Goal: Information Seeking & Learning: Check status

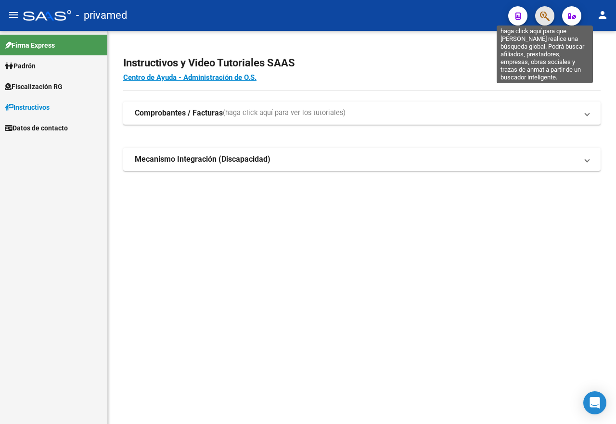
click at [541, 18] on icon "button" at bounding box center [545, 16] width 10 height 11
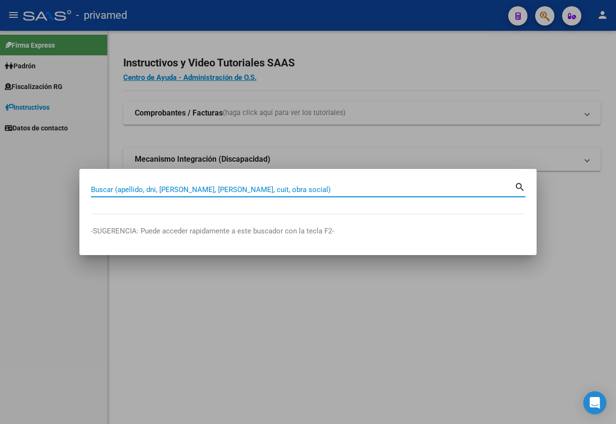
paste input "20400184780"
type input "20400184780"
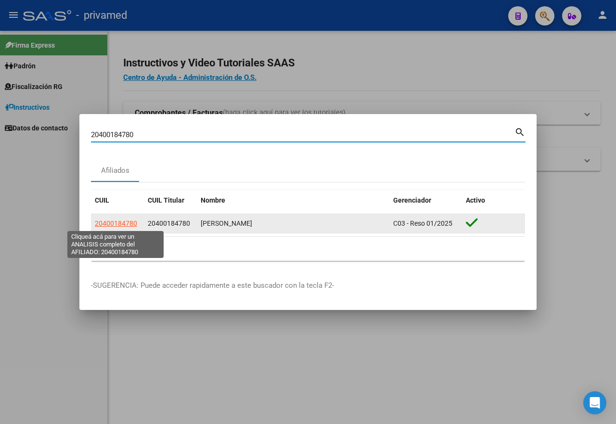
click at [125, 225] on span "20400184780" at bounding box center [116, 223] width 42 height 8
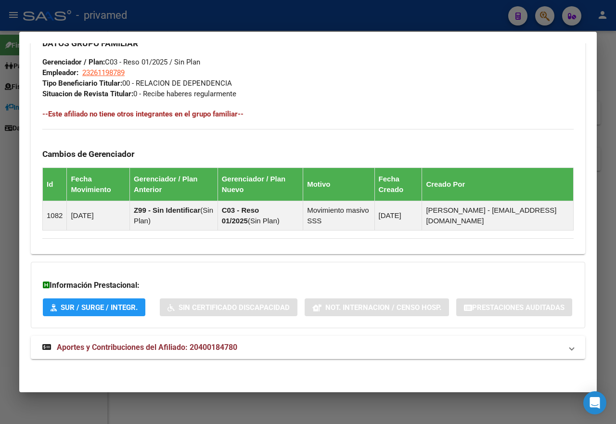
scroll to position [526, 0]
click at [185, 350] on span "Aportes y Contribuciones del Afiliado: 20400184780" at bounding box center [147, 347] width 180 height 9
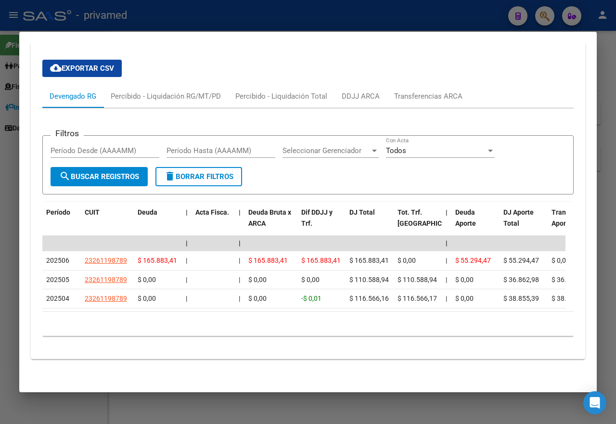
scroll to position [865, 0]
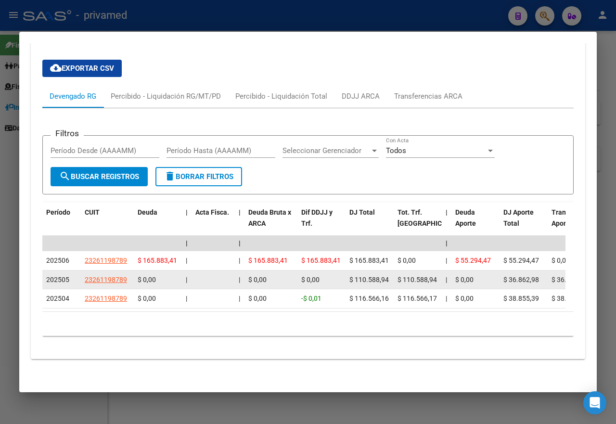
drag, startPoint x: 355, startPoint y: 270, endPoint x: 389, endPoint y: 270, distance: 34.2
click at [389, 274] on div "$ 110.588,94" at bounding box center [369, 279] width 40 height 11
copy span "110.588,94"
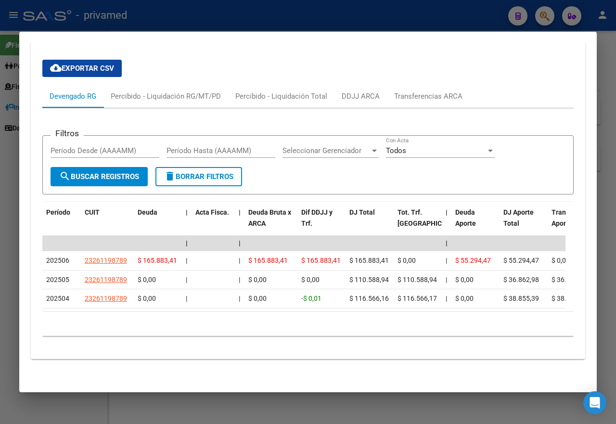
click at [5, 226] on div at bounding box center [308, 212] width 616 height 424
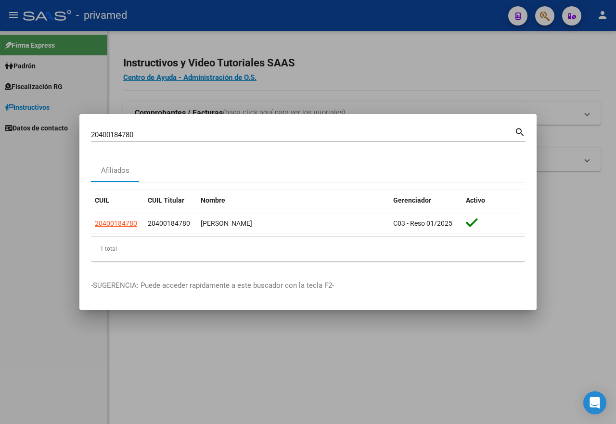
drag, startPoint x: 379, startPoint y: 77, endPoint x: 369, endPoint y: 71, distance: 12.1
click at [379, 77] on div at bounding box center [308, 212] width 616 height 424
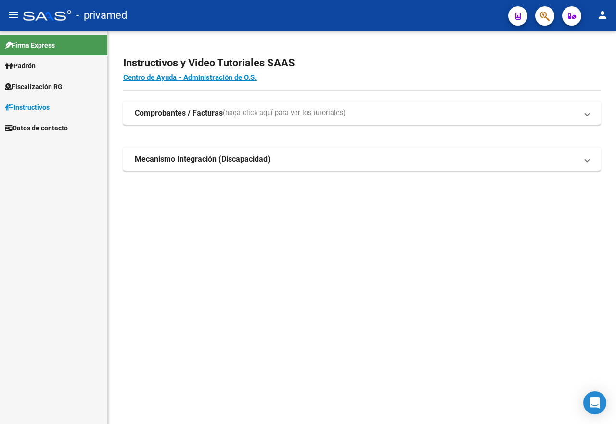
click at [537, 16] on button "button" at bounding box center [544, 15] width 19 height 19
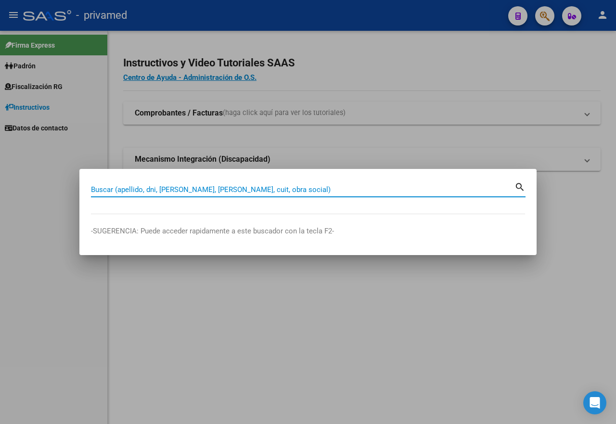
paste input "20232219190"
type input "20232219190"
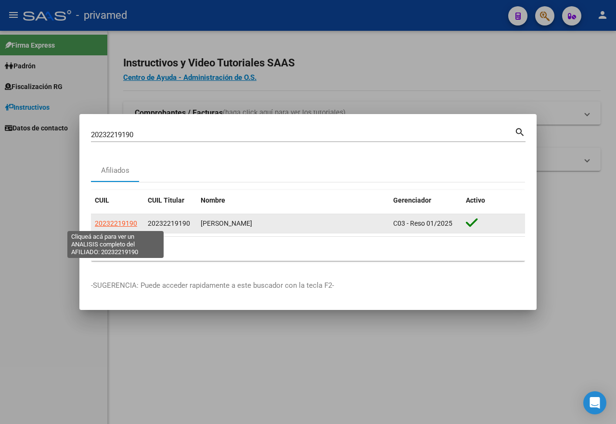
click at [129, 223] on span "20232219190" at bounding box center [116, 223] width 42 height 8
type textarea "20232219190"
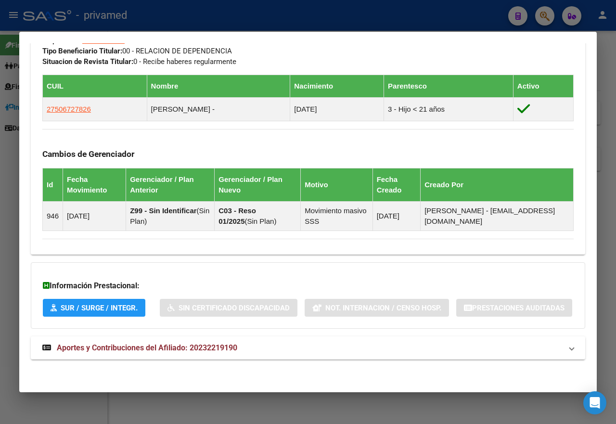
scroll to position [558, 0]
click at [233, 345] on span "Aportes y Contribuciones del Afiliado: 20232219190" at bounding box center [147, 347] width 180 height 9
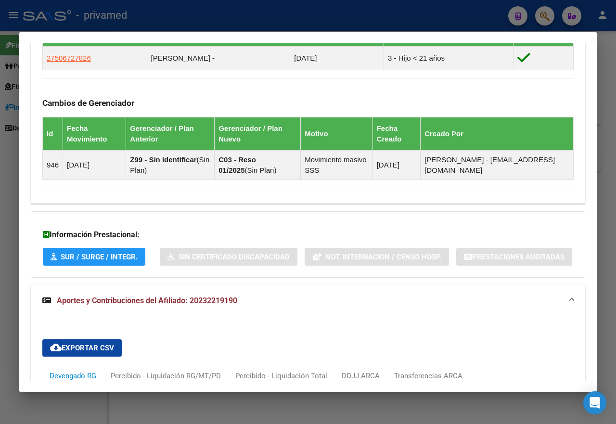
click at [240, 307] on mat-panel-title "Aportes y Contribuciones del Afiliado: 20232219190" at bounding box center [302, 301] width 520 height 12
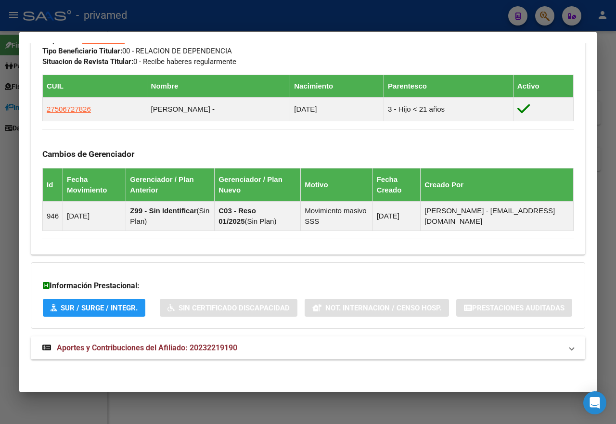
click at [247, 347] on mat-panel-title "Aportes y Contribuciones del Afiliado: 20232219190" at bounding box center [302, 348] width 520 height 12
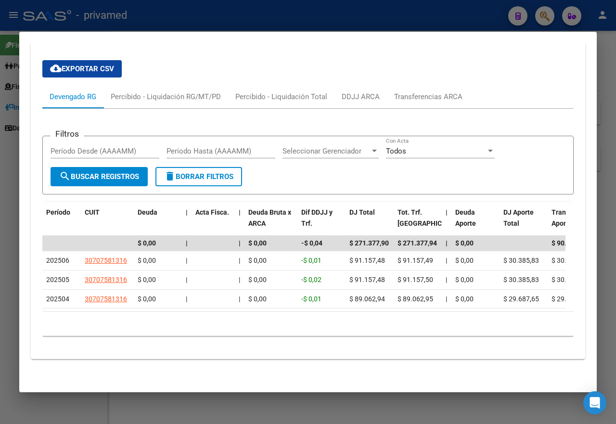
scroll to position [895, 0]
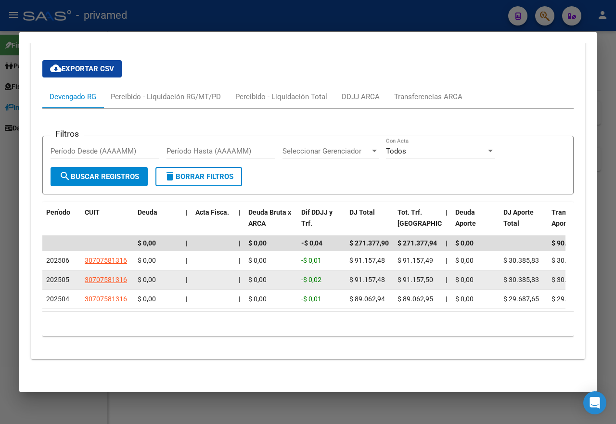
drag, startPoint x: 348, startPoint y: 274, endPoint x: 384, endPoint y: 275, distance: 36.6
click at [384, 275] on datatable-body-cell "$ 91.157,48" at bounding box center [370, 279] width 48 height 19
copy span "$ 91.157,48"
click at [359, 276] on span "$ 91.157,48" at bounding box center [367, 280] width 36 height 8
drag, startPoint x: 356, startPoint y: 272, endPoint x: 384, endPoint y: 274, distance: 28.5
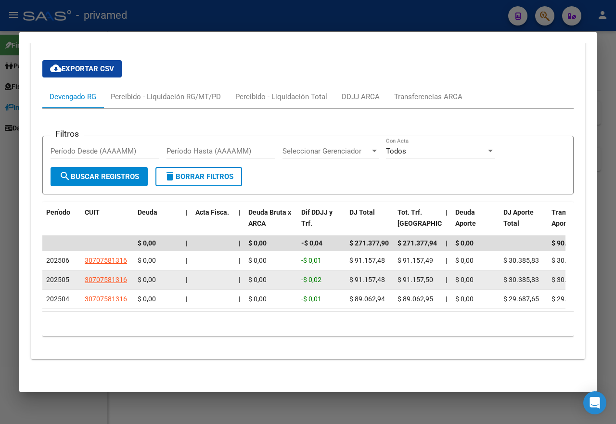
click at [384, 276] on span "$ 91.157,48" at bounding box center [367, 280] width 36 height 8
copy span "91.157,48"
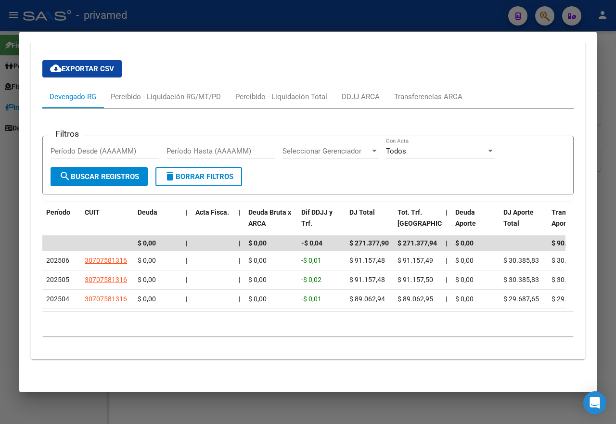
drag, startPoint x: 474, startPoint y: 15, endPoint x: 525, endPoint y: 14, distance: 51.5
click at [474, 15] on div at bounding box center [308, 212] width 616 height 424
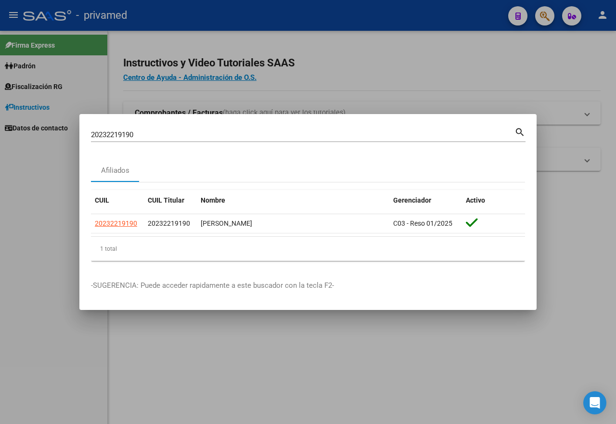
click at [452, 77] on div at bounding box center [308, 212] width 616 height 424
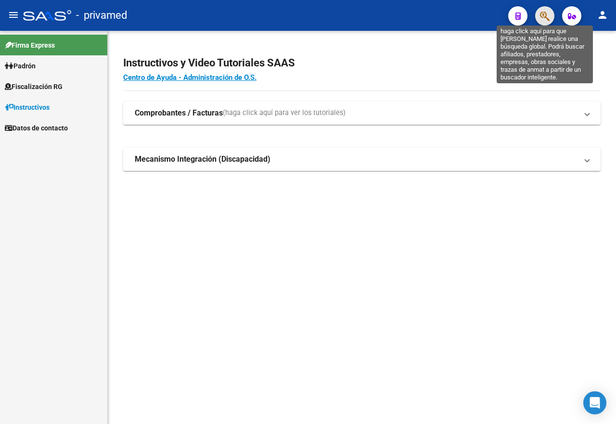
click at [542, 14] on icon "button" at bounding box center [545, 16] width 10 height 11
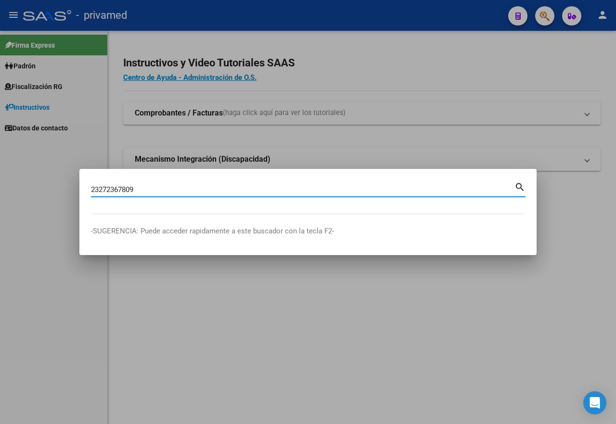
type input "23272367809"
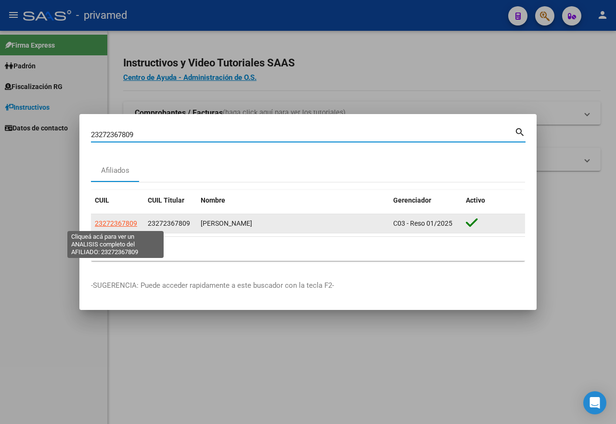
click at [129, 223] on span "23272367809" at bounding box center [116, 223] width 42 height 8
type textarea "23272367809"
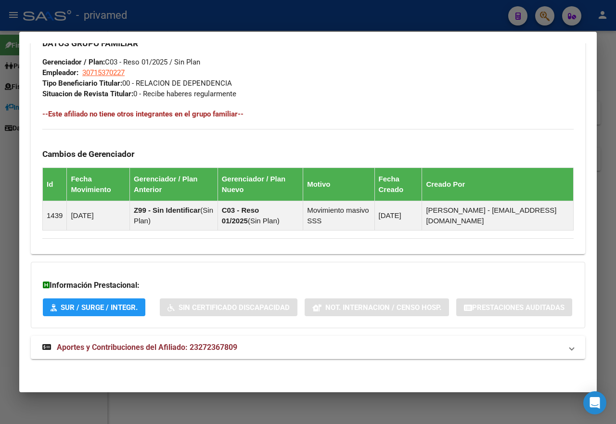
scroll to position [526, 0]
click at [224, 354] on mat-expansion-panel-header "Aportes y Contribuciones del Afiliado: 23272367809" at bounding box center [308, 347] width 554 height 23
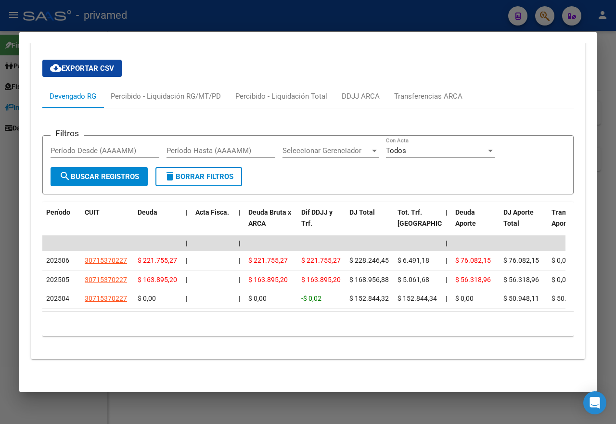
scroll to position [865, 0]
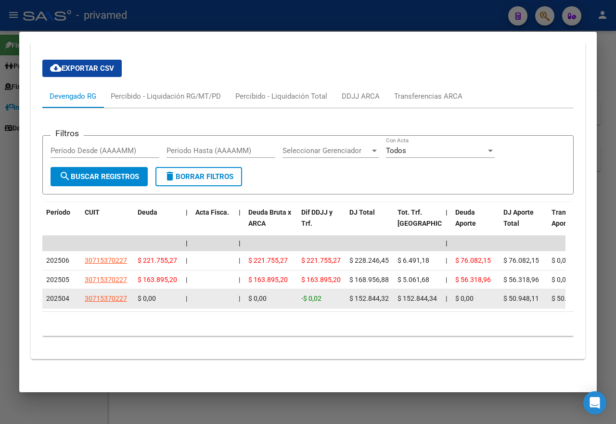
drag, startPoint x: 355, startPoint y: 291, endPoint x: 387, endPoint y: 293, distance: 31.8
click at [387, 295] on span "$ 152.844,32" at bounding box center [368, 299] width 39 height 8
copy span "152.844,32"
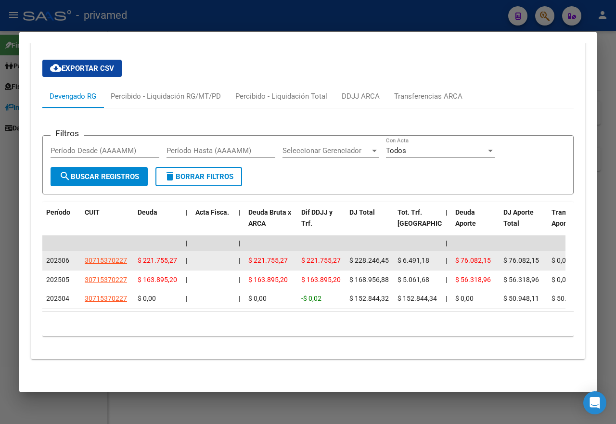
copy span "152.844,32"
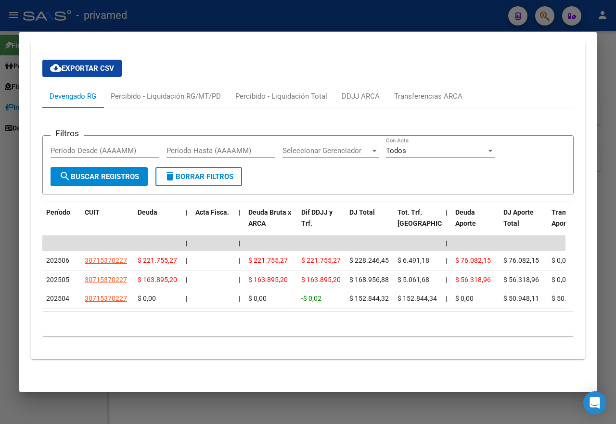
click at [470, 17] on div at bounding box center [308, 212] width 616 height 424
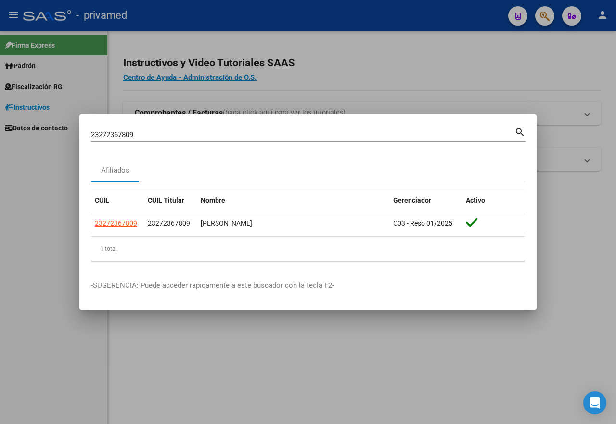
drag, startPoint x: 505, startPoint y: 53, endPoint x: 516, endPoint y: 38, distance: 18.6
click at [506, 52] on div at bounding box center [308, 212] width 616 height 424
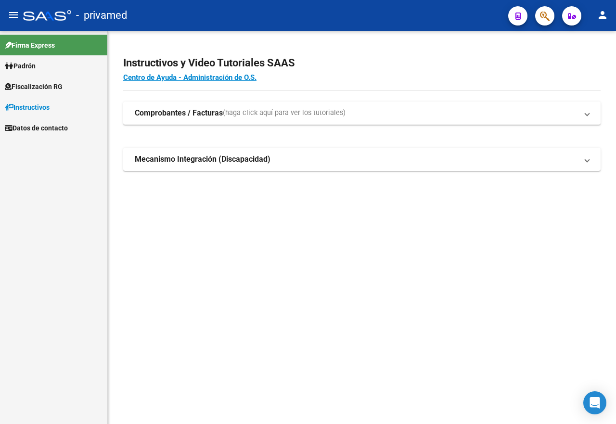
click at [551, 12] on button "button" at bounding box center [544, 15] width 19 height 19
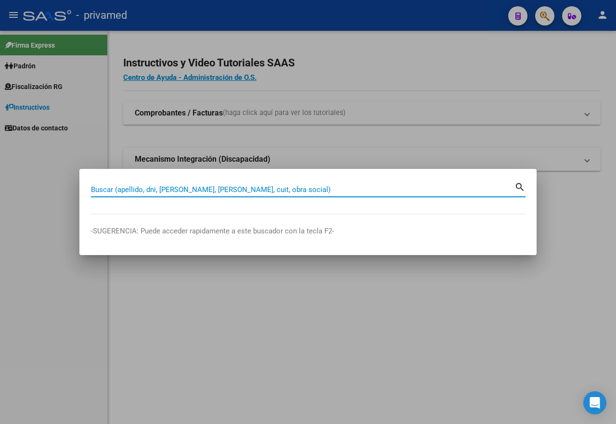
paste input "27273806259"
type input "27273806259"
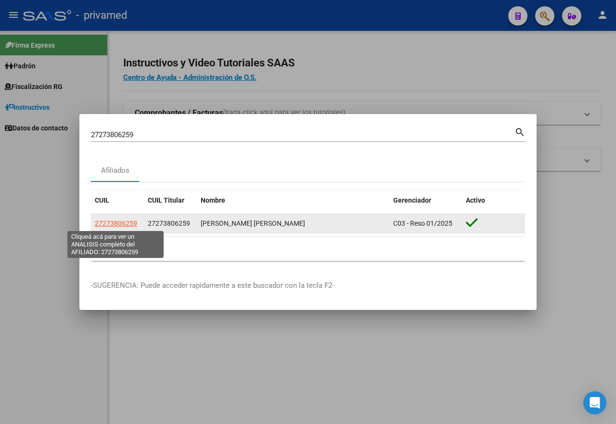
click at [131, 221] on span "27273806259" at bounding box center [116, 223] width 42 height 8
type textarea "27273806259"
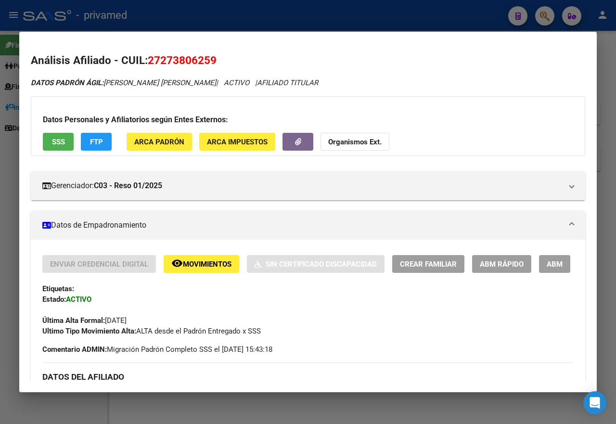
click at [275, 17] on div at bounding box center [308, 212] width 616 height 424
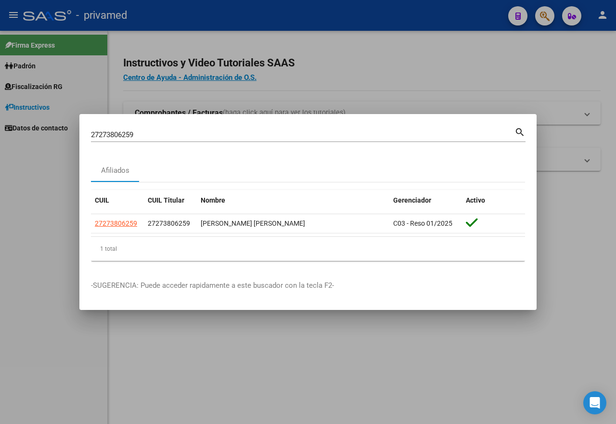
click at [449, 64] on div at bounding box center [308, 212] width 616 height 424
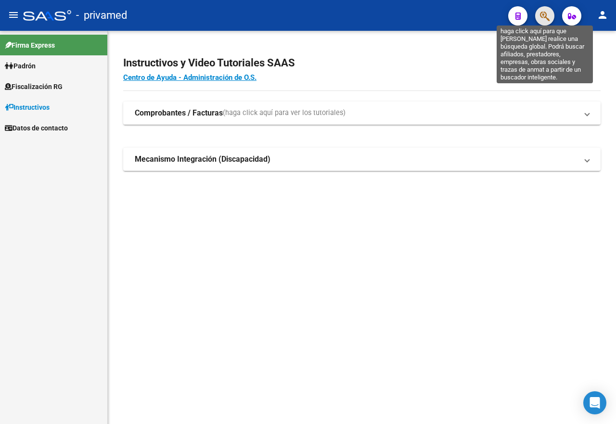
click at [543, 16] on icon "button" at bounding box center [545, 16] width 10 height 11
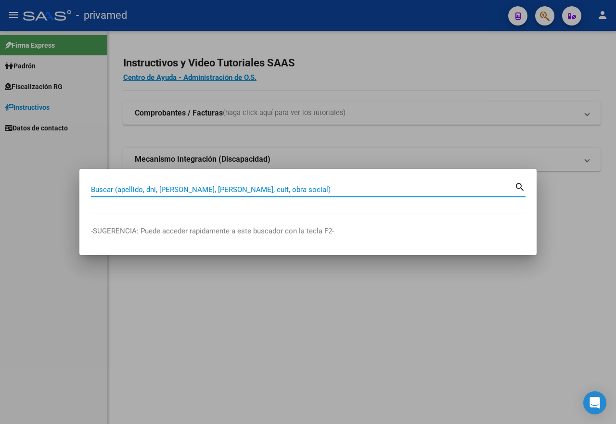
paste input "27239678632"
type input "27239678632"
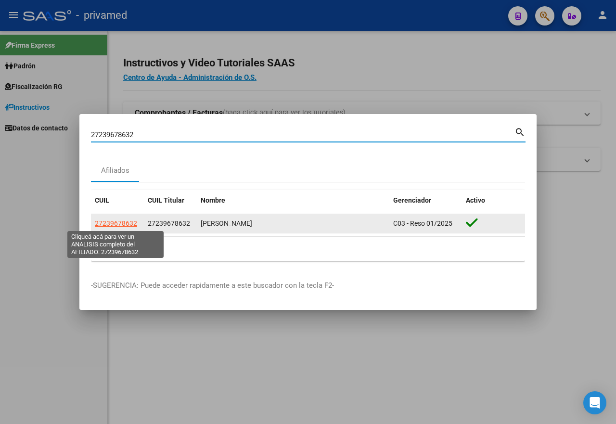
click at [114, 222] on span "27239678632" at bounding box center [116, 223] width 42 height 8
type textarea "27239678632"
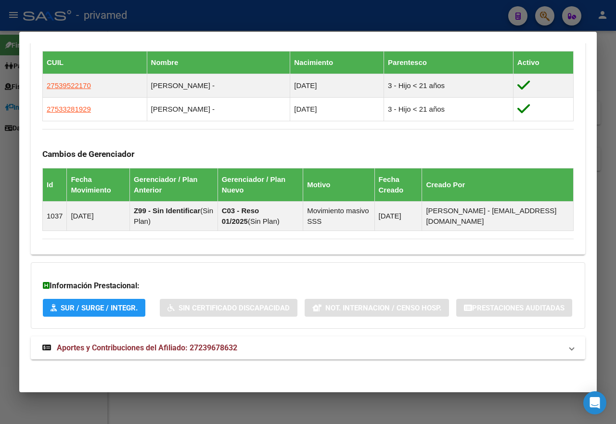
scroll to position [582, 0]
click at [304, 343] on mat-panel-title "Aportes y Contribuciones del Afiliado: 27239678632" at bounding box center [302, 348] width 520 height 12
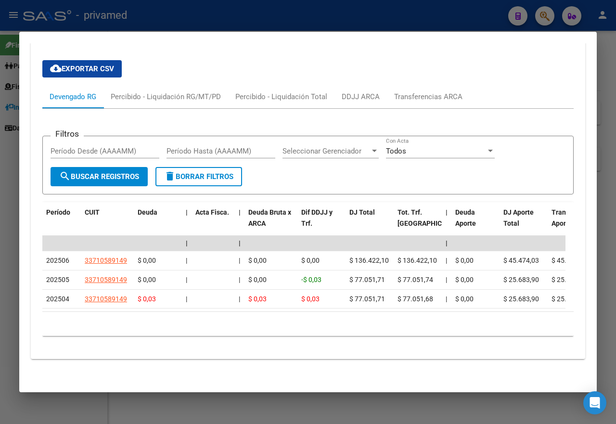
scroll to position [921, 0]
drag, startPoint x: 458, startPoint y: 16, endPoint x: 470, endPoint y: 14, distance: 12.1
click at [458, 15] on div at bounding box center [308, 212] width 616 height 424
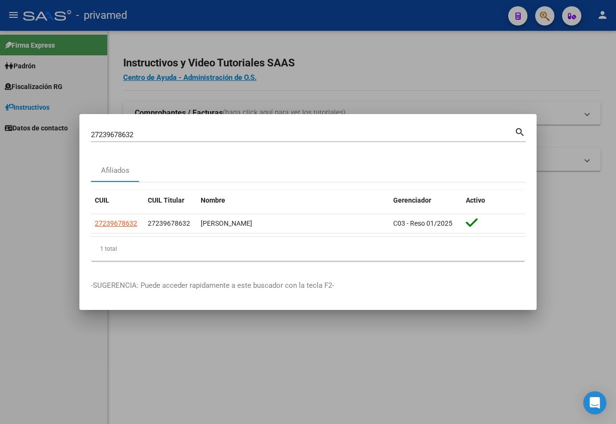
click at [463, 7] on div at bounding box center [308, 212] width 616 height 424
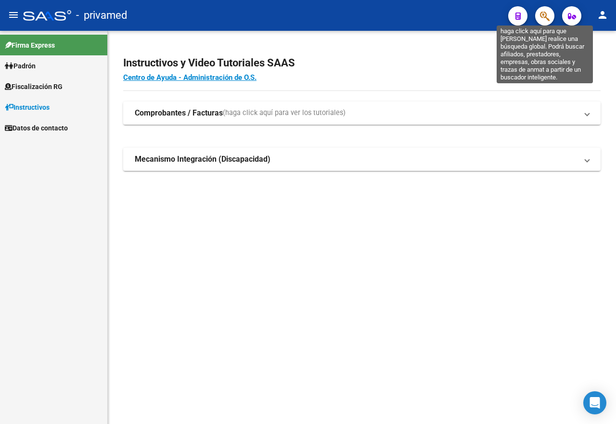
click at [544, 14] on icon "button" at bounding box center [545, 16] width 10 height 11
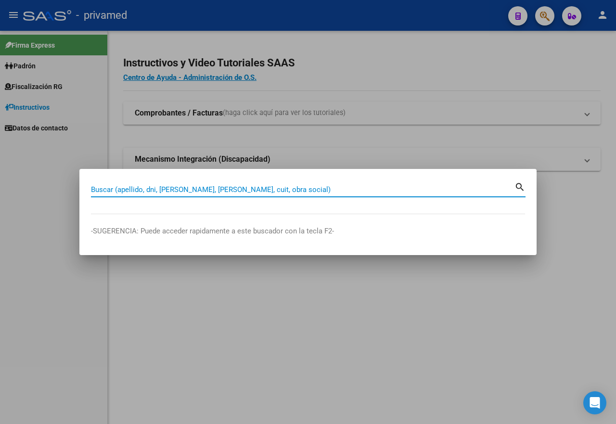
paste input "27200037818"
type input "27200037818"
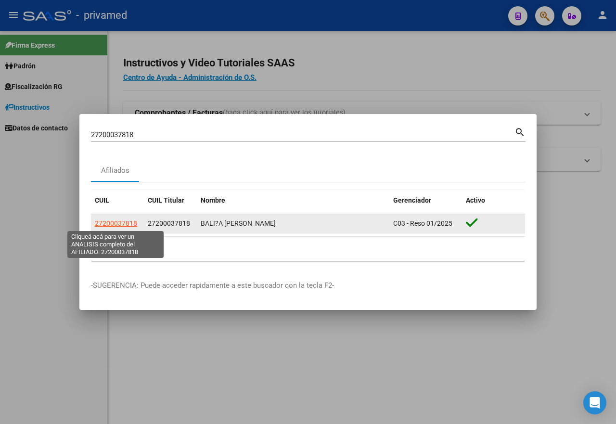
click at [125, 221] on span "27200037818" at bounding box center [116, 223] width 42 height 8
type textarea "27200037818"
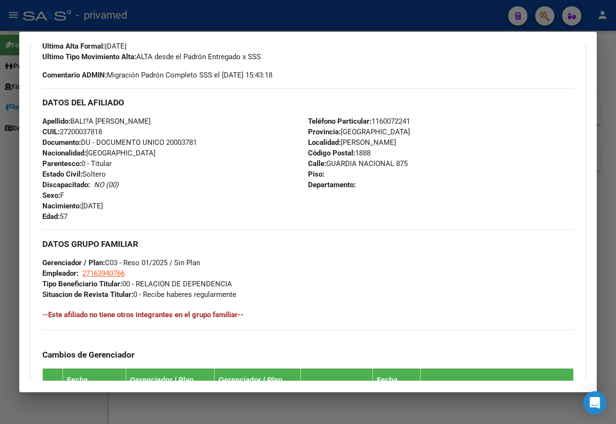
scroll to position [515, 0]
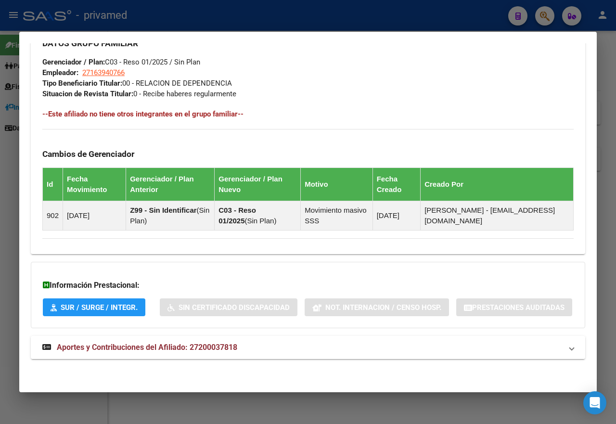
click at [259, 353] on mat-panel-title "Aportes y Contribuciones del Afiliado: 27200037818" at bounding box center [302, 348] width 520 height 12
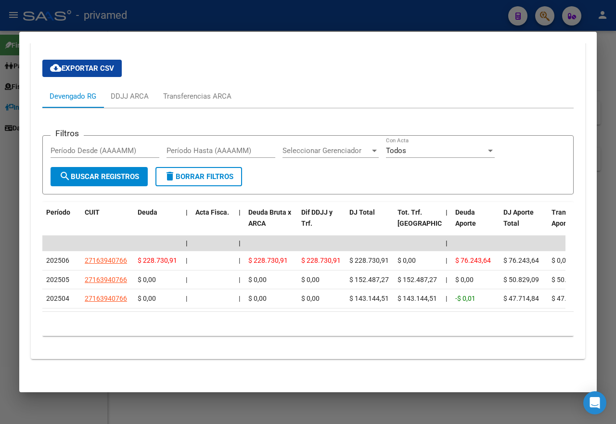
scroll to position [865, 0]
